Goal: Find specific page/section: Find specific page/section

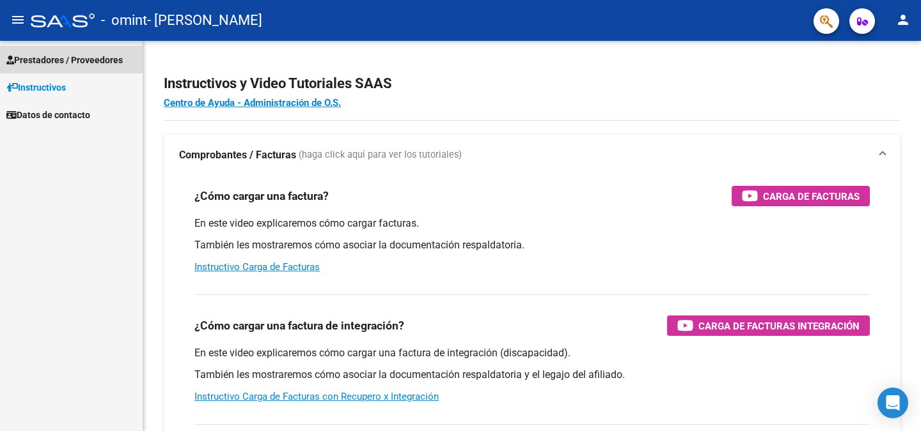
click at [48, 58] on span "Prestadores / Proveedores" at bounding box center [64, 60] width 116 height 14
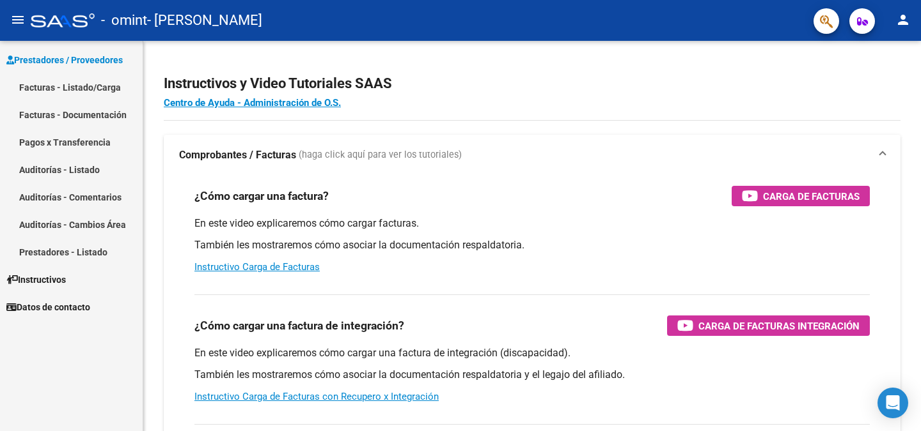
click at [49, 84] on link "Facturas - Listado/Carga" at bounding box center [71, 87] width 143 height 27
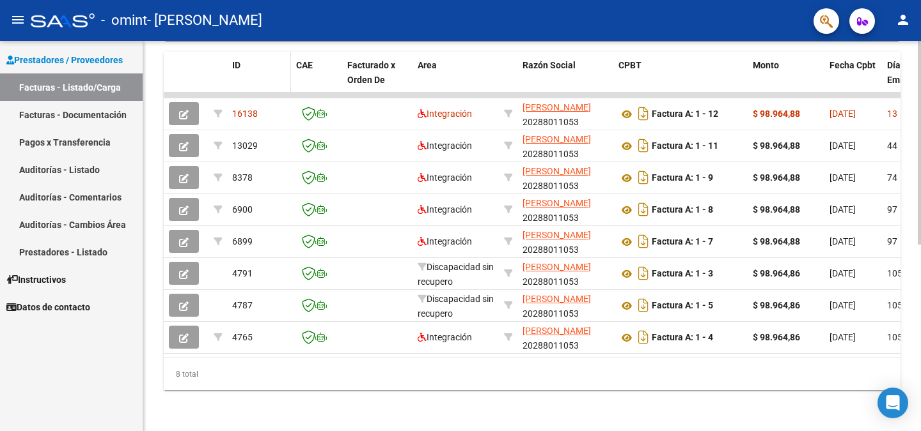
click at [251, 64] on datatable-header-cell "ID" at bounding box center [259, 80] width 64 height 56
click at [233, 60] on span "ID" at bounding box center [236, 65] width 8 height 10
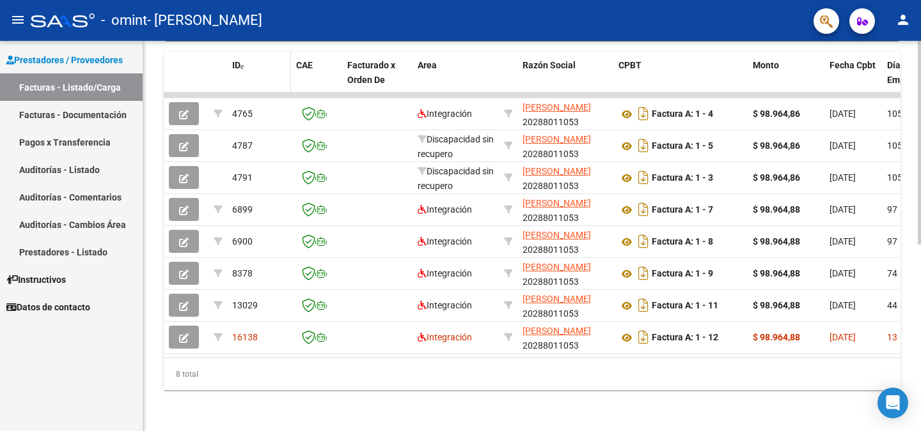
click at [244, 63] on span at bounding box center [241, 67] width 3 height 8
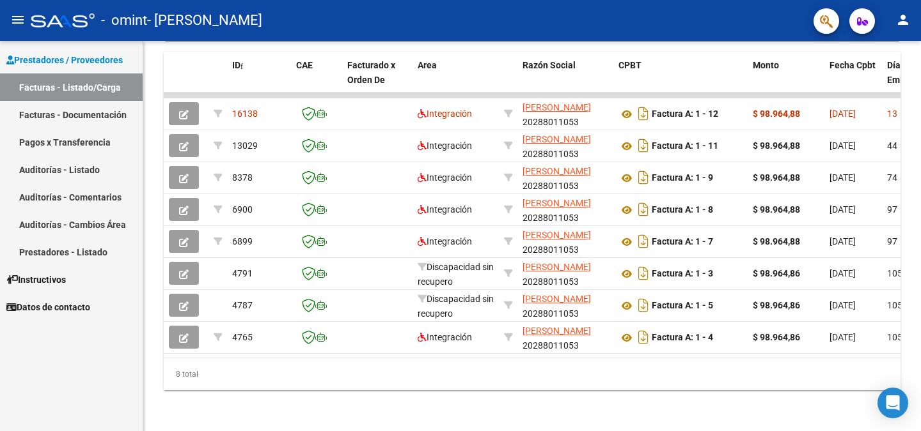
click at [66, 137] on link "Pagos x Transferencia" at bounding box center [71, 141] width 143 height 27
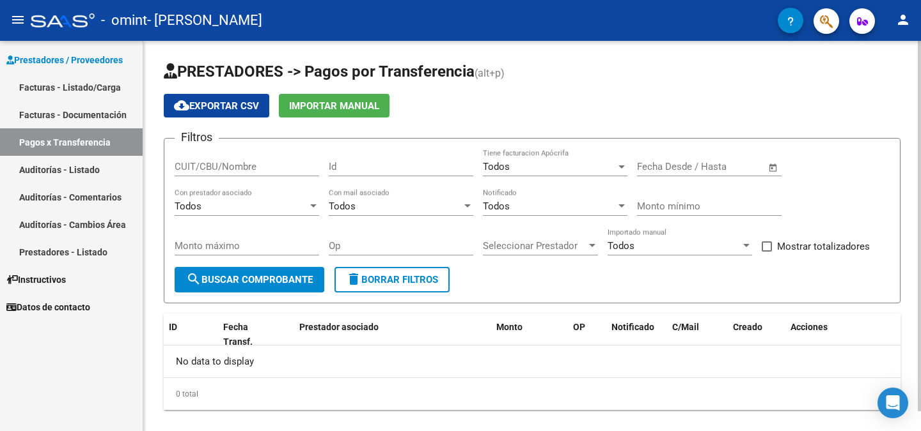
scroll to position [21, 0]
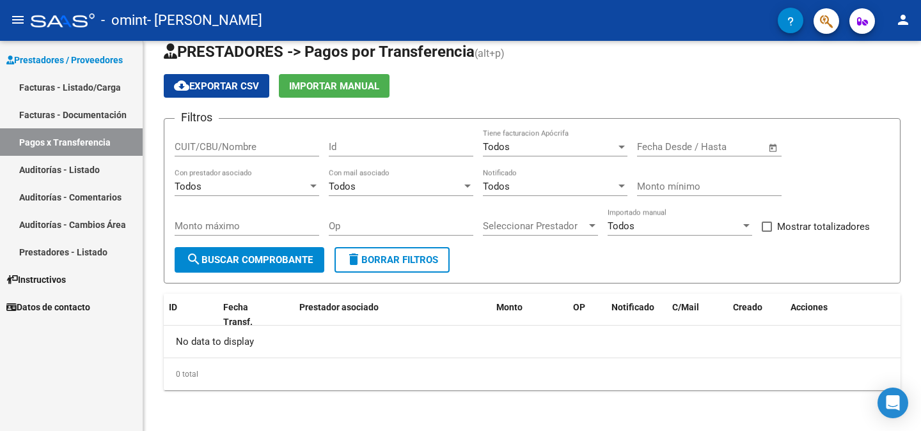
click at [93, 169] on link "Auditorías - Listado" at bounding box center [71, 169] width 143 height 27
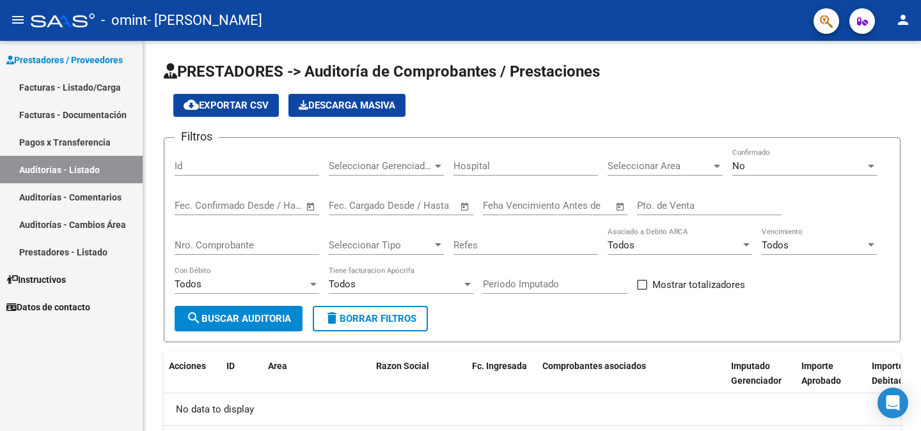
click at [79, 105] on link "Facturas - Documentación" at bounding box center [71, 114] width 143 height 27
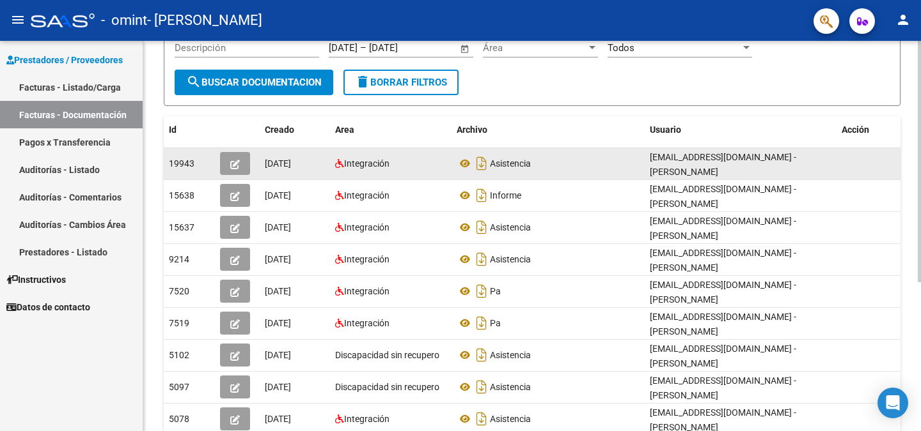
scroll to position [48, 0]
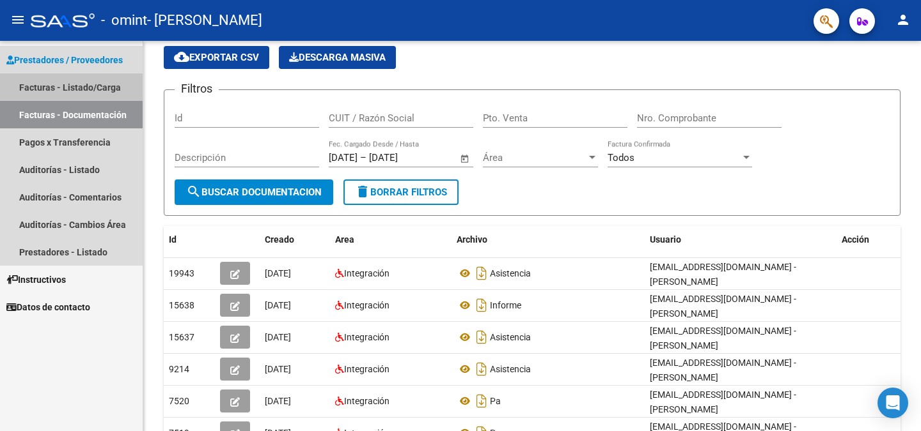
click at [97, 86] on link "Facturas - Listado/Carga" at bounding box center [71, 87] width 143 height 27
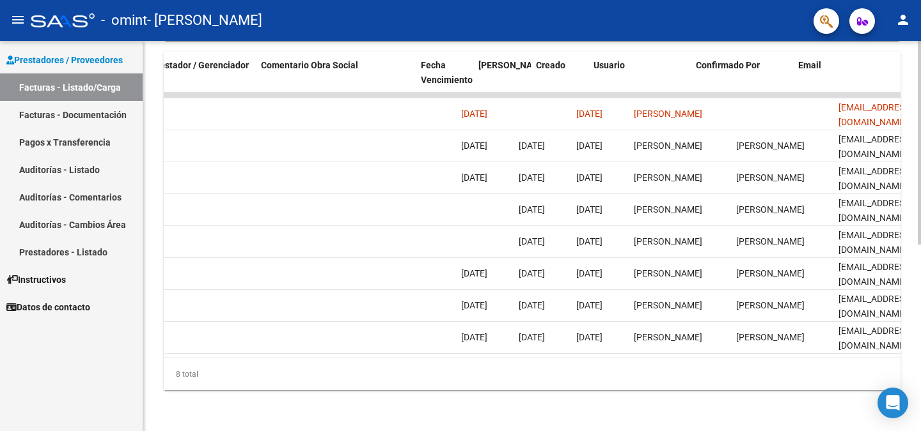
scroll to position [0, 1959]
